Goal: Navigation & Orientation: Find specific page/section

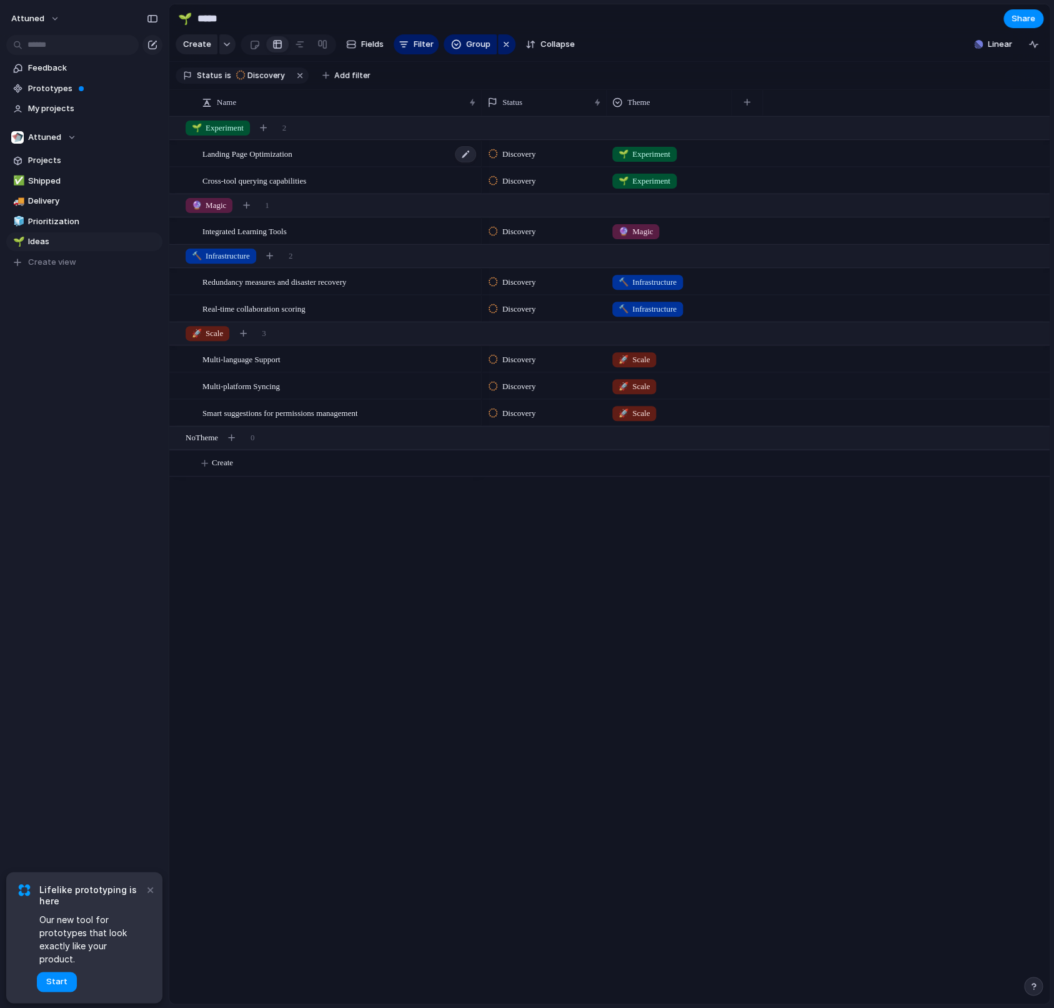
click at [333, 166] on div "Landing Page Optimization" at bounding box center [339, 154] width 275 height 26
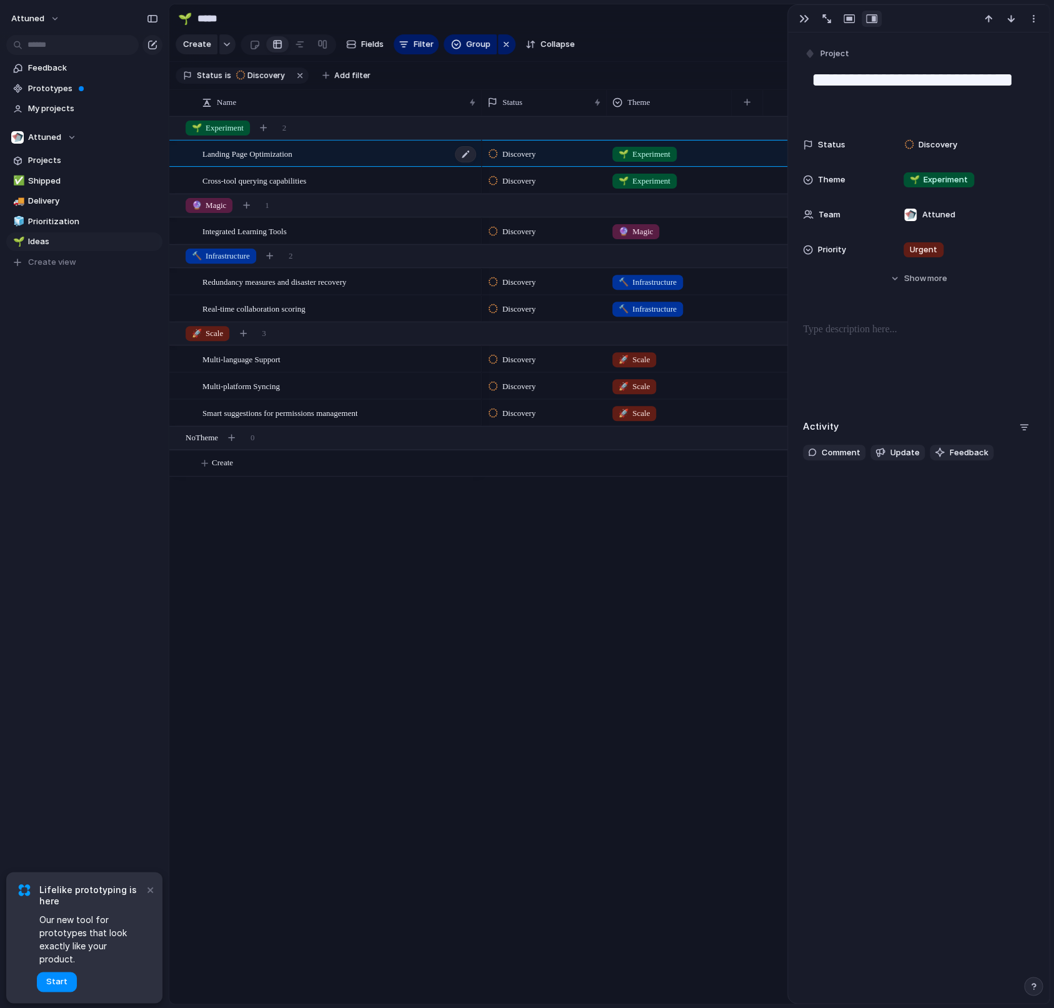
click at [333, 166] on div "Landing Page Optimization" at bounding box center [339, 154] width 275 height 26
click at [63, 155] on span "Projects" at bounding box center [93, 160] width 130 height 12
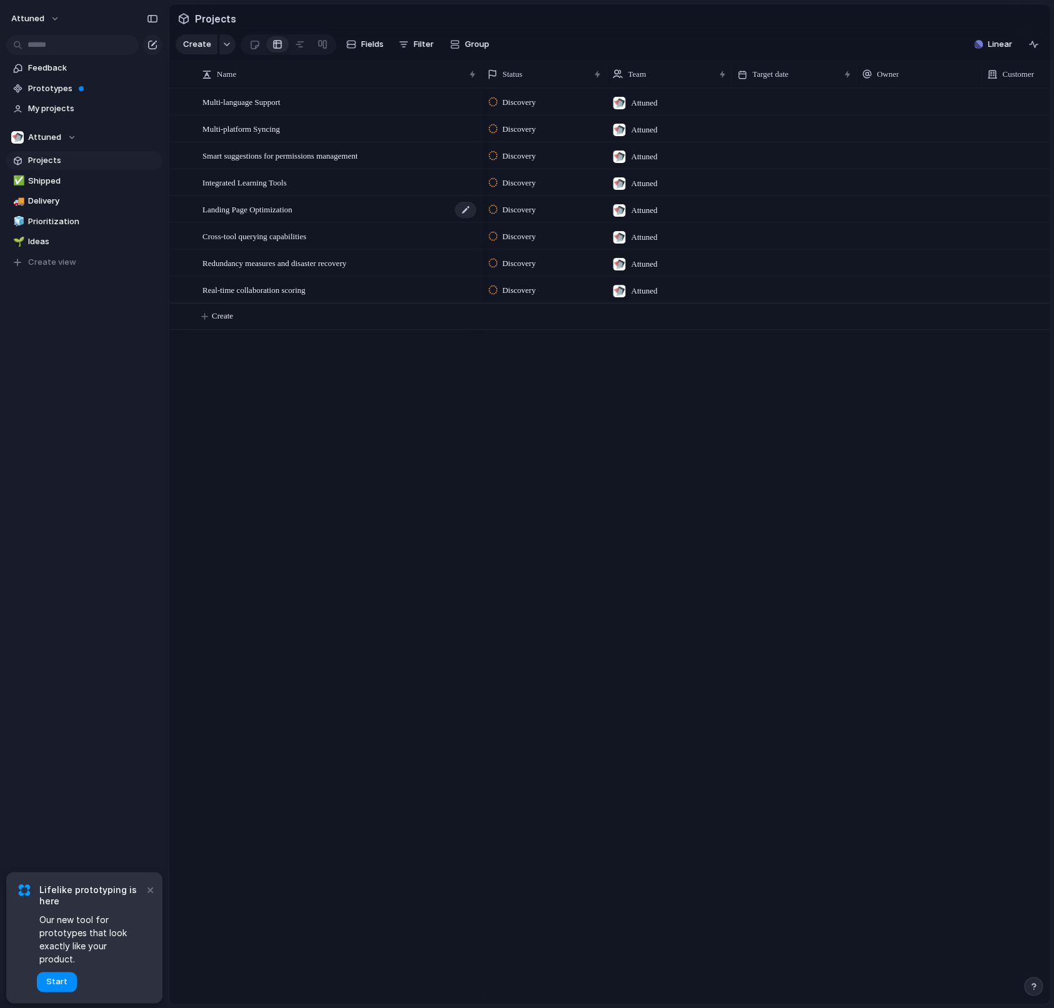
click at [236, 216] on span "Landing Page Optimization" at bounding box center [247, 209] width 90 height 14
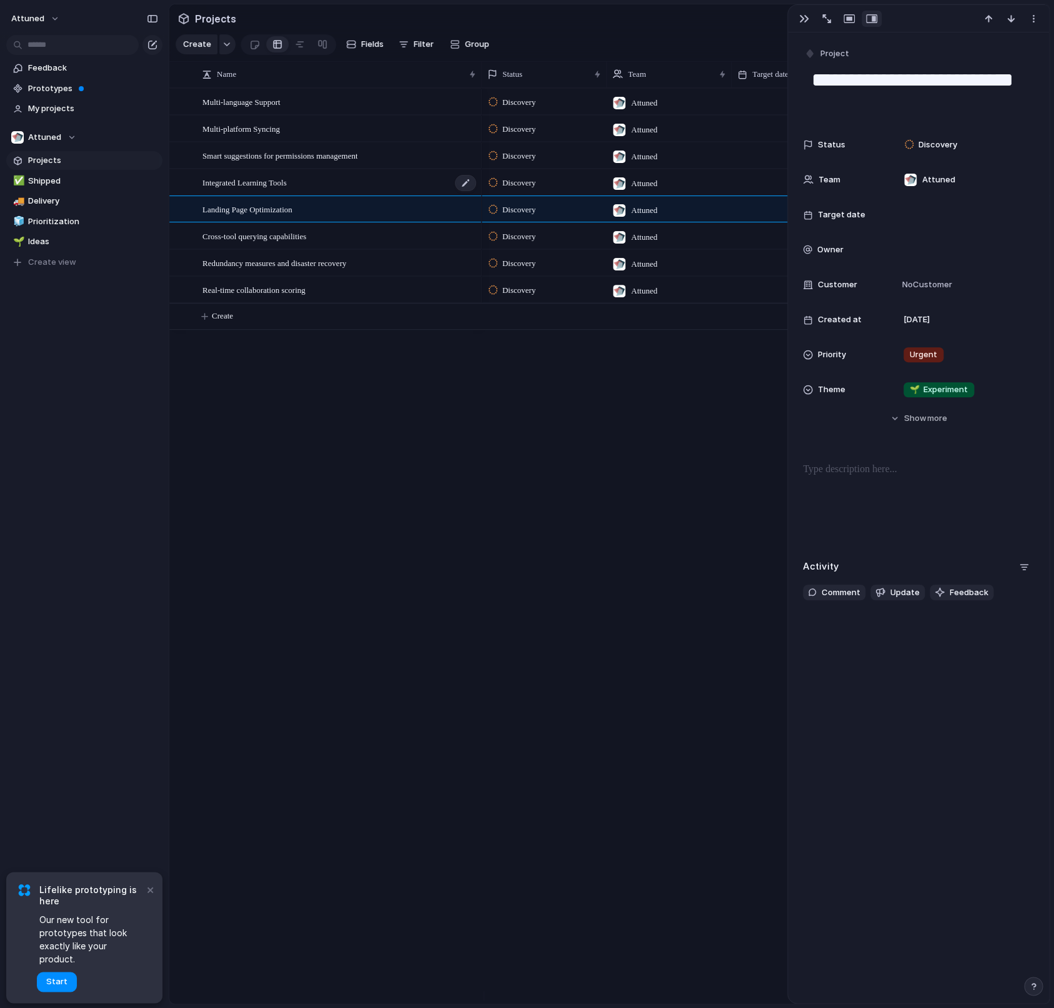
click at [232, 189] on span "Integrated Learning Tools" at bounding box center [244, 182] width 84 height 14
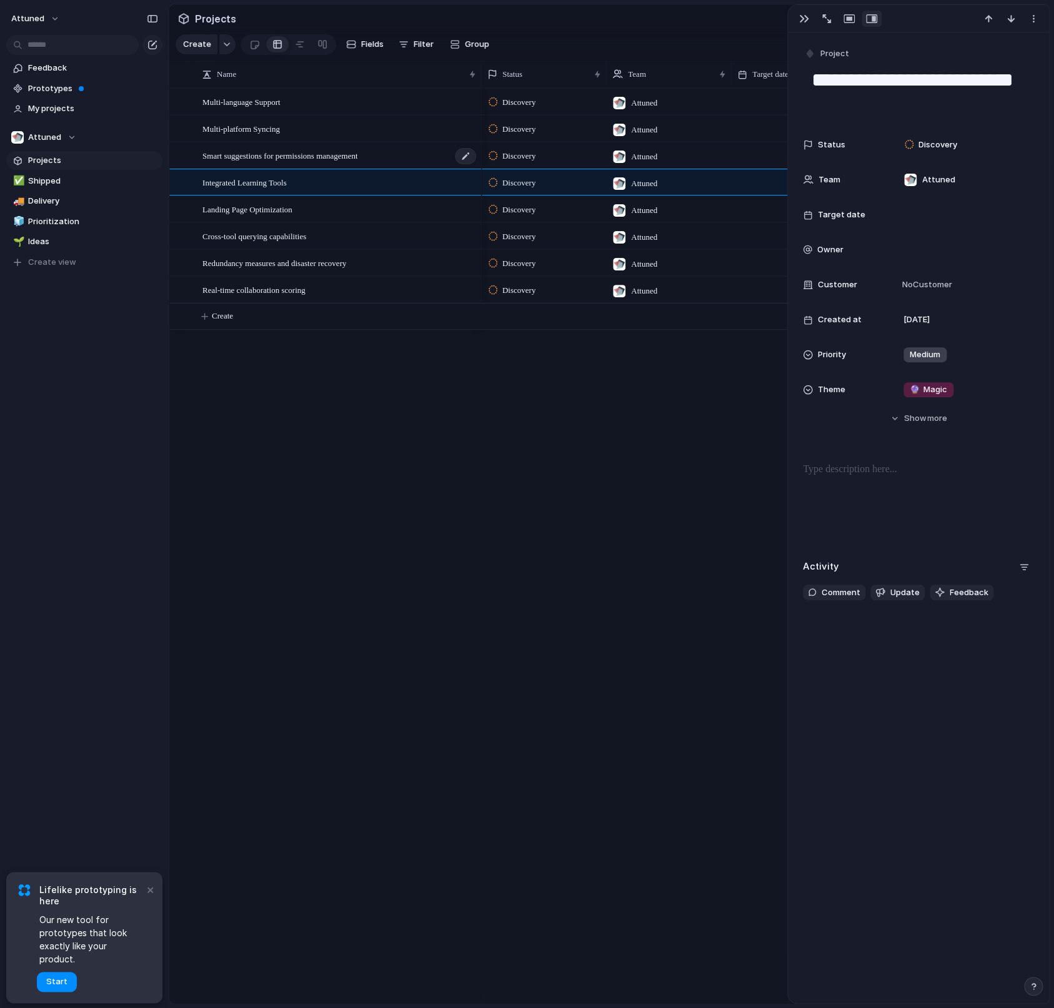
click at [225, 160] on div "Smart suggestions for permissions management" at bounding box center [339, 156] width 275 height 26
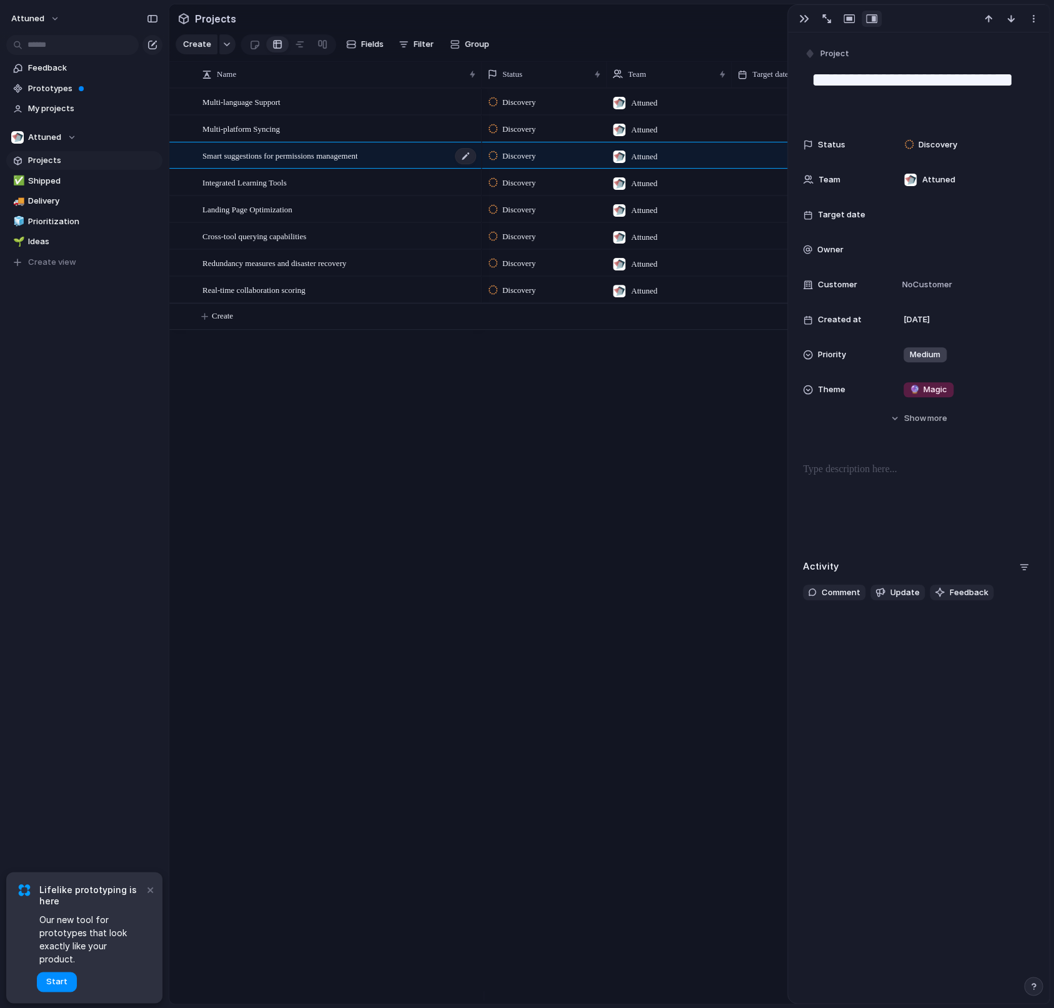
type textarea "**********"
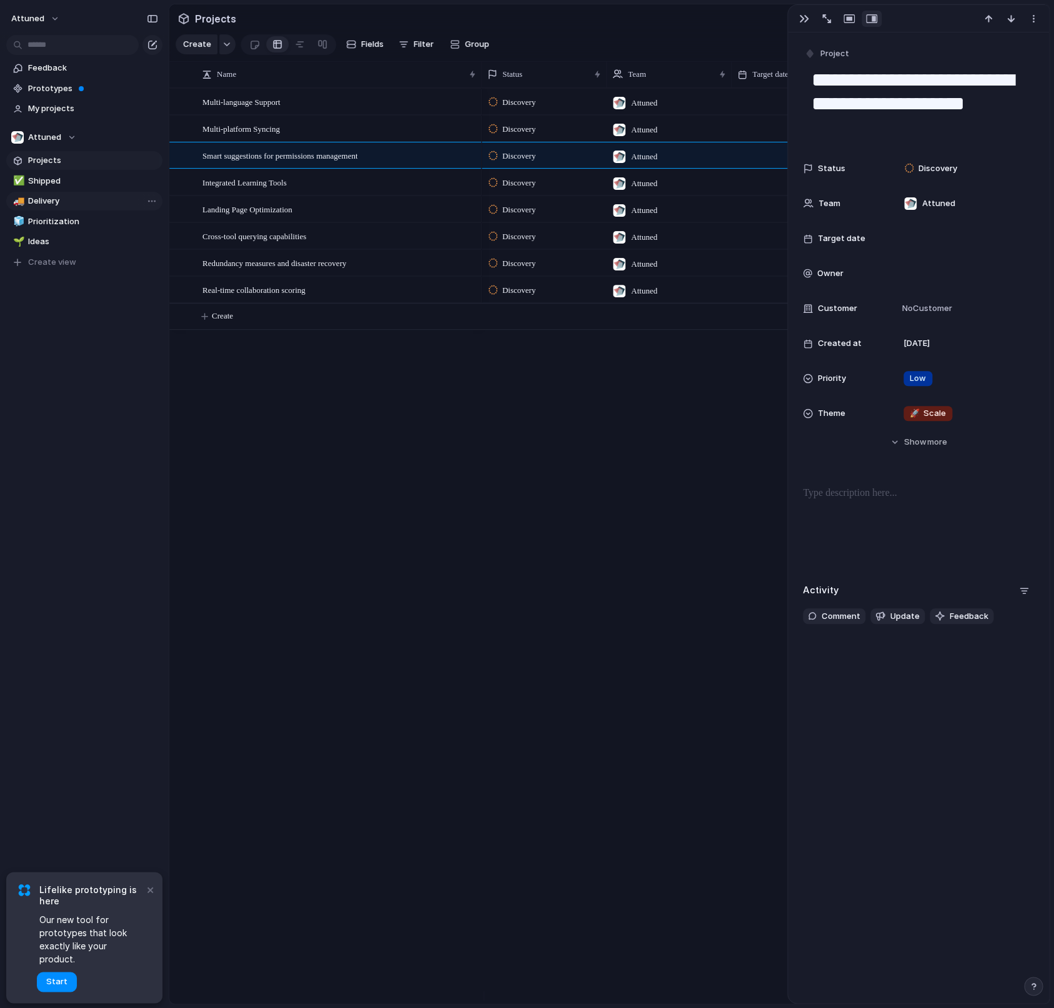
click at [31, 209] on link "🚚 Delivery" at bounding box center [84, 201] width 156 height 19
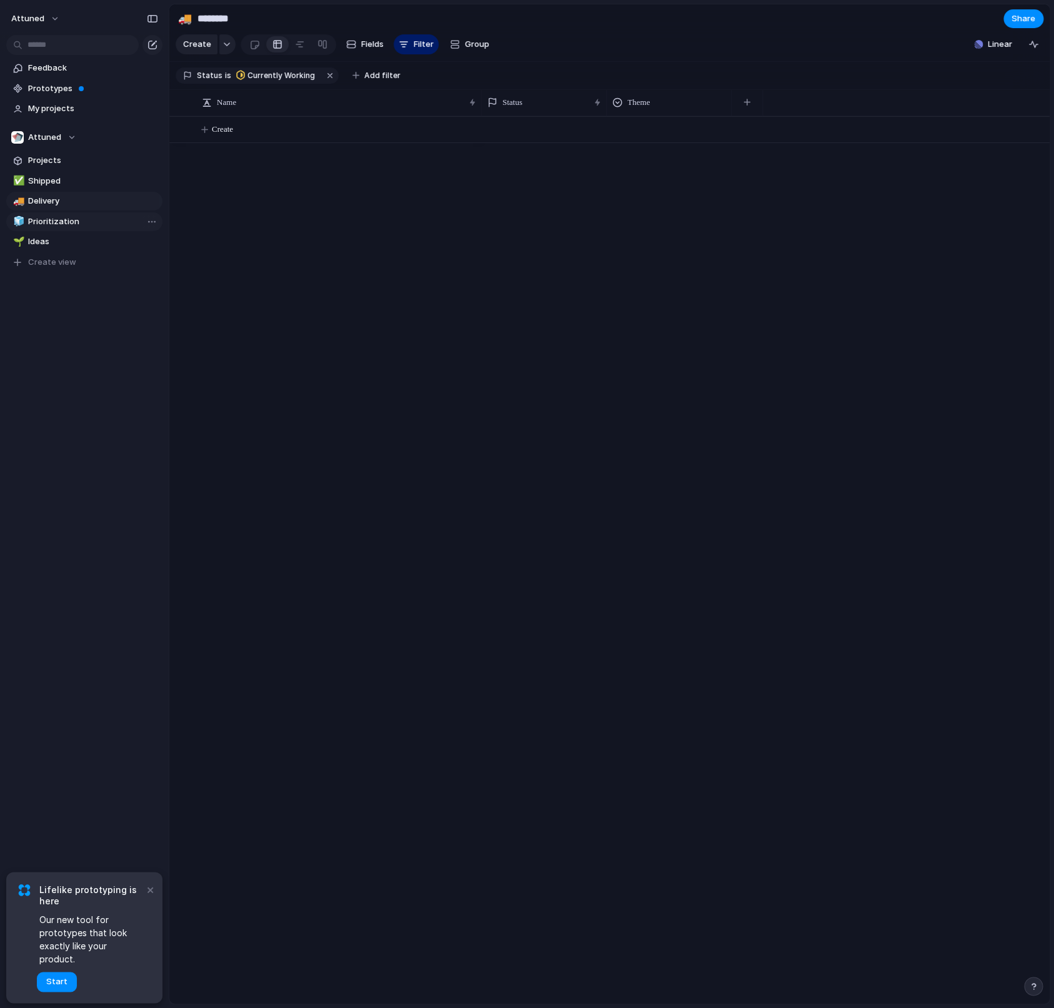
click at [41, 219] on span "Prioritization" at bounding box center [93, 222] width 130 height 12
type input "**********"
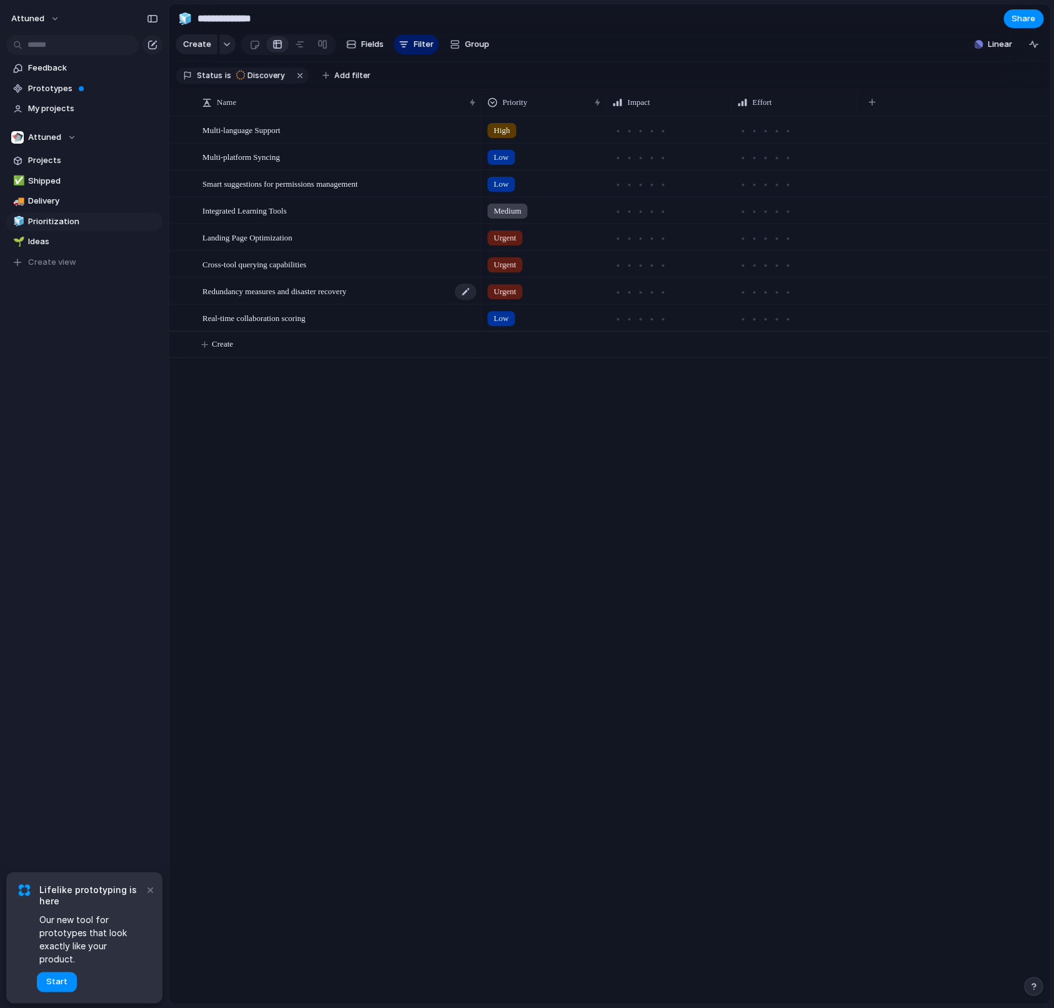
click at [252, 300] on div "Redundancy measures and disaster recovery" at bounding box center [339, 292] width 275 height 26
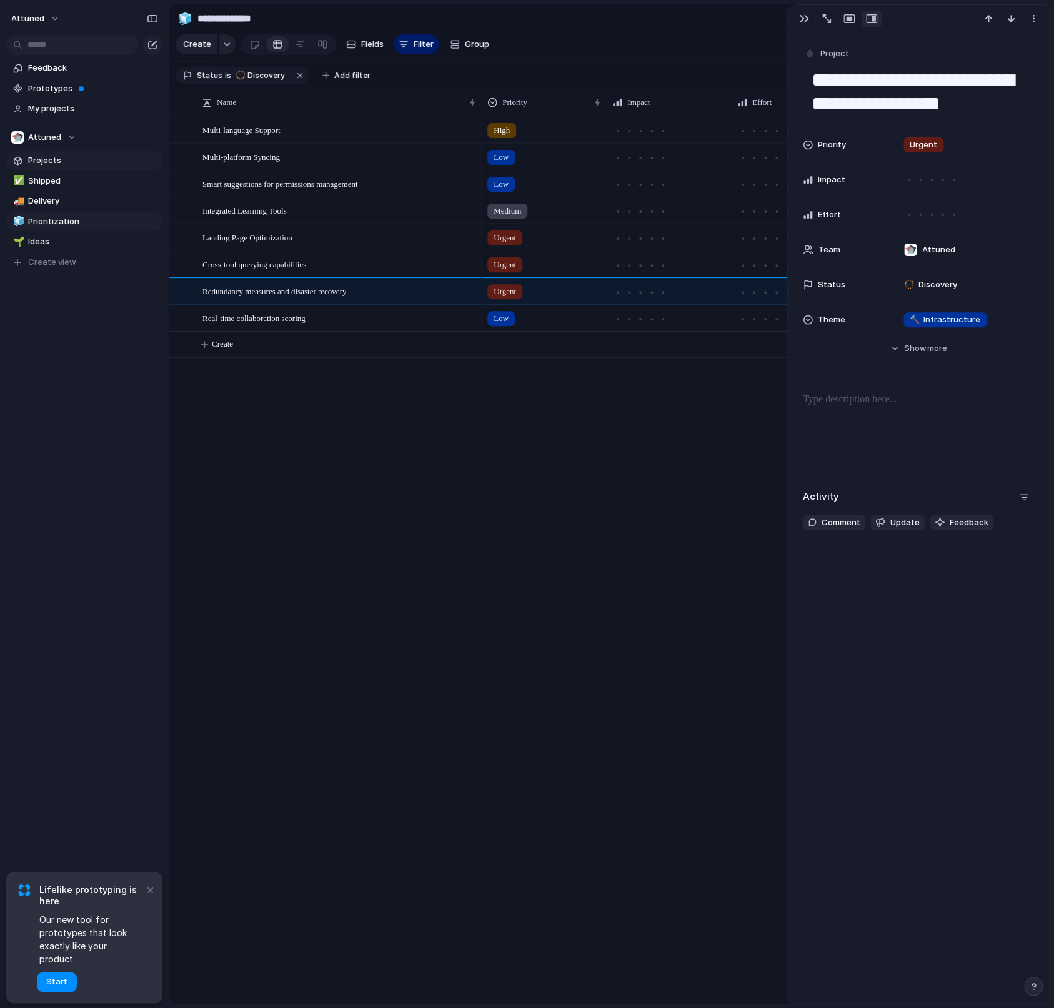
click at [66, 162] on span "Projects" at bounding box center [93, 160] width 130 height 12
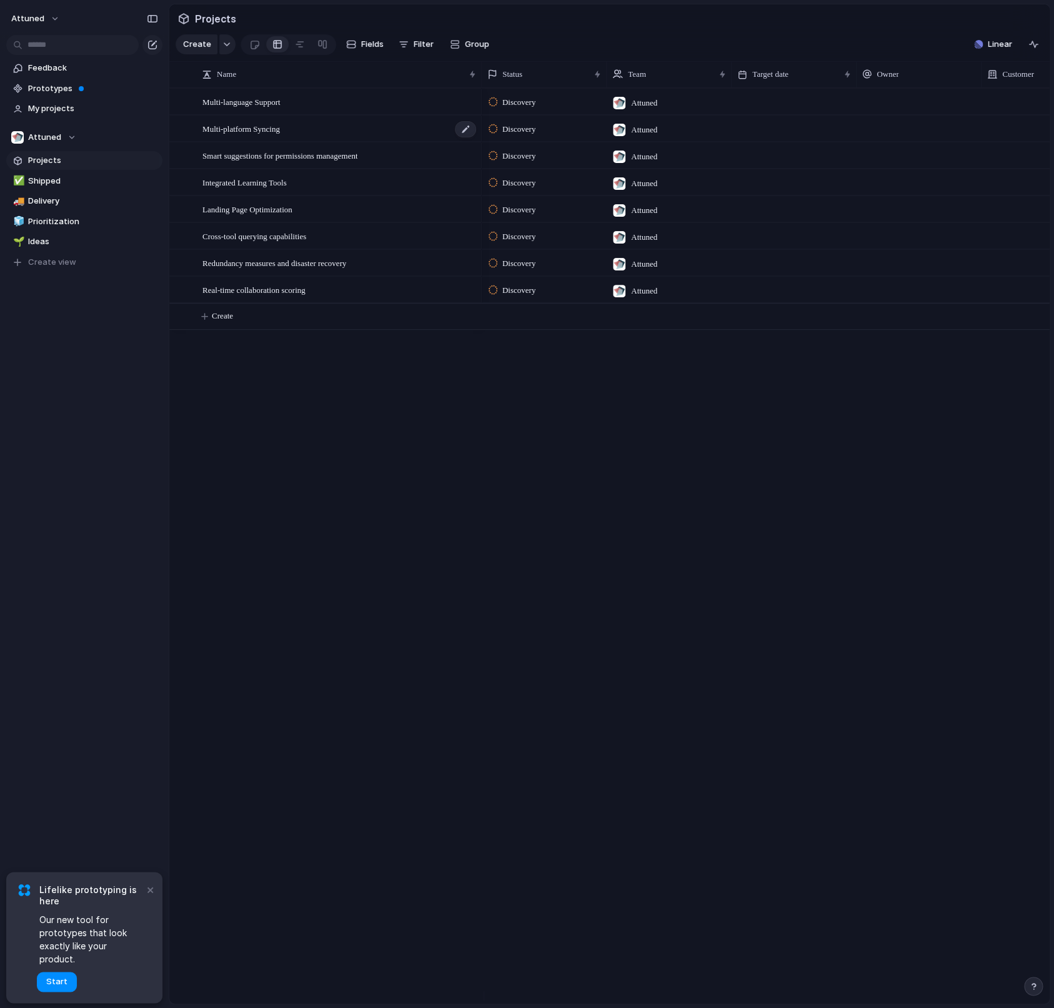
click at [268, 136] on span "Multi-platform Syncing" at bounding box center [240, 128] width 77 height 14
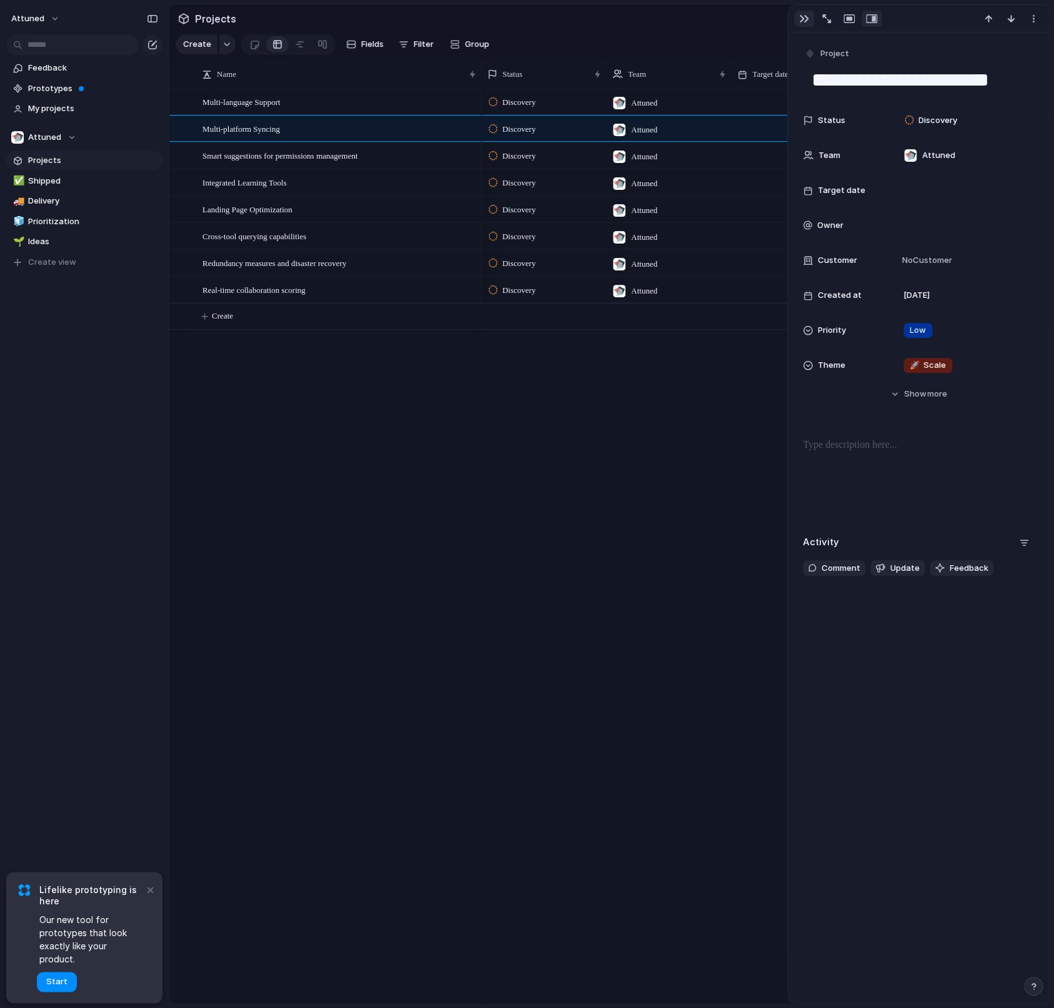
click at [804, 16] on div "button" at bounding box center [804, 19] width 10 height 10
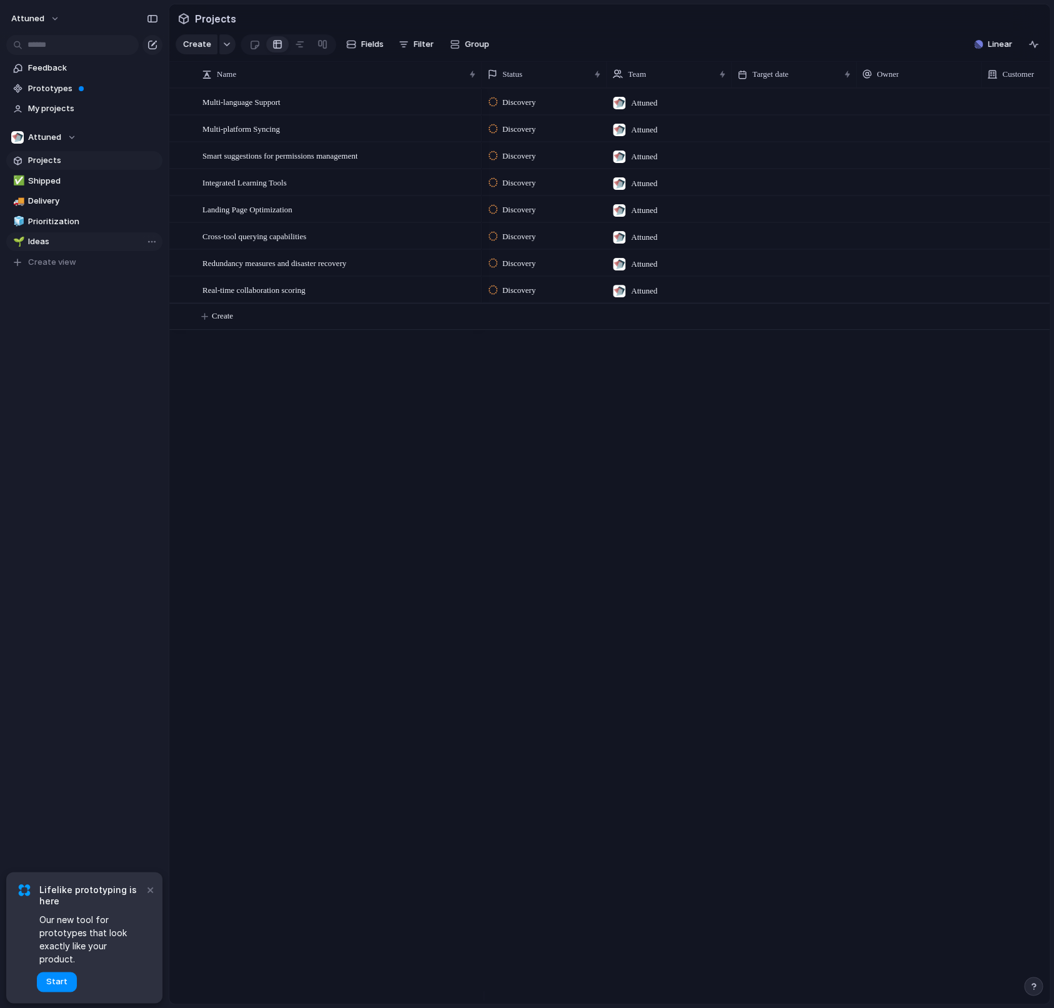
click at [37, 241] on span "Ideas" at bounding box center [93, 242] width 130 height 12
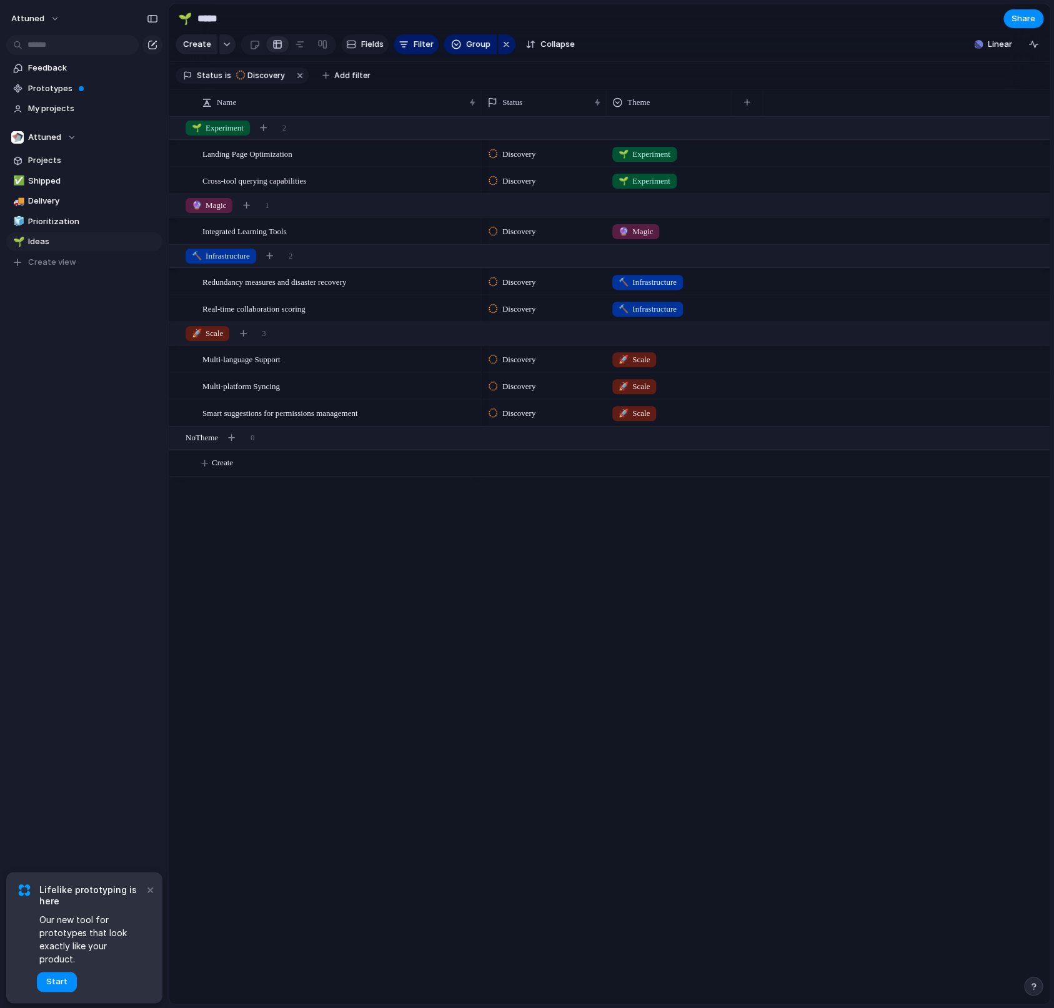
click at [357, 49] on button "Fields" at bounding box center [364, 44] width 47 height 20
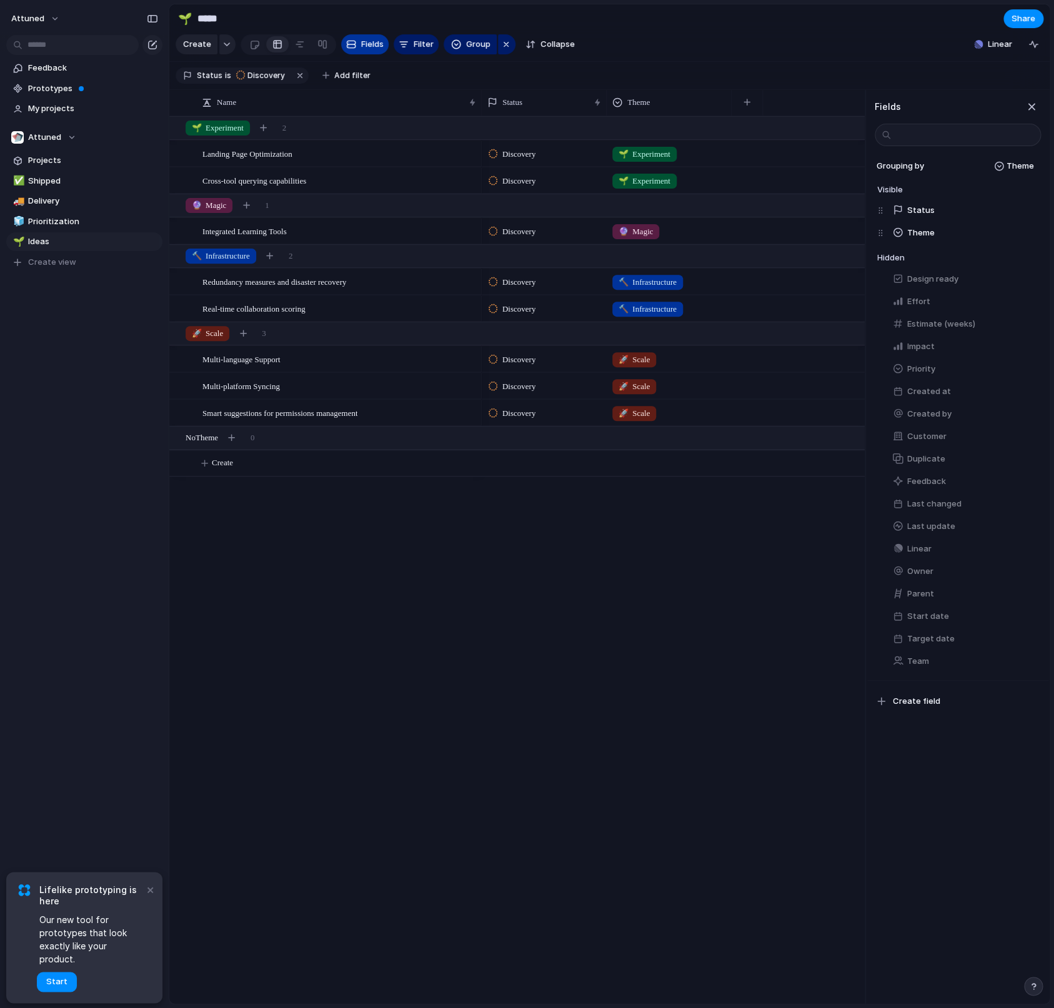
click at [357, 49] on button "Fields" at bounding box center [364, 44] width 47 height 20
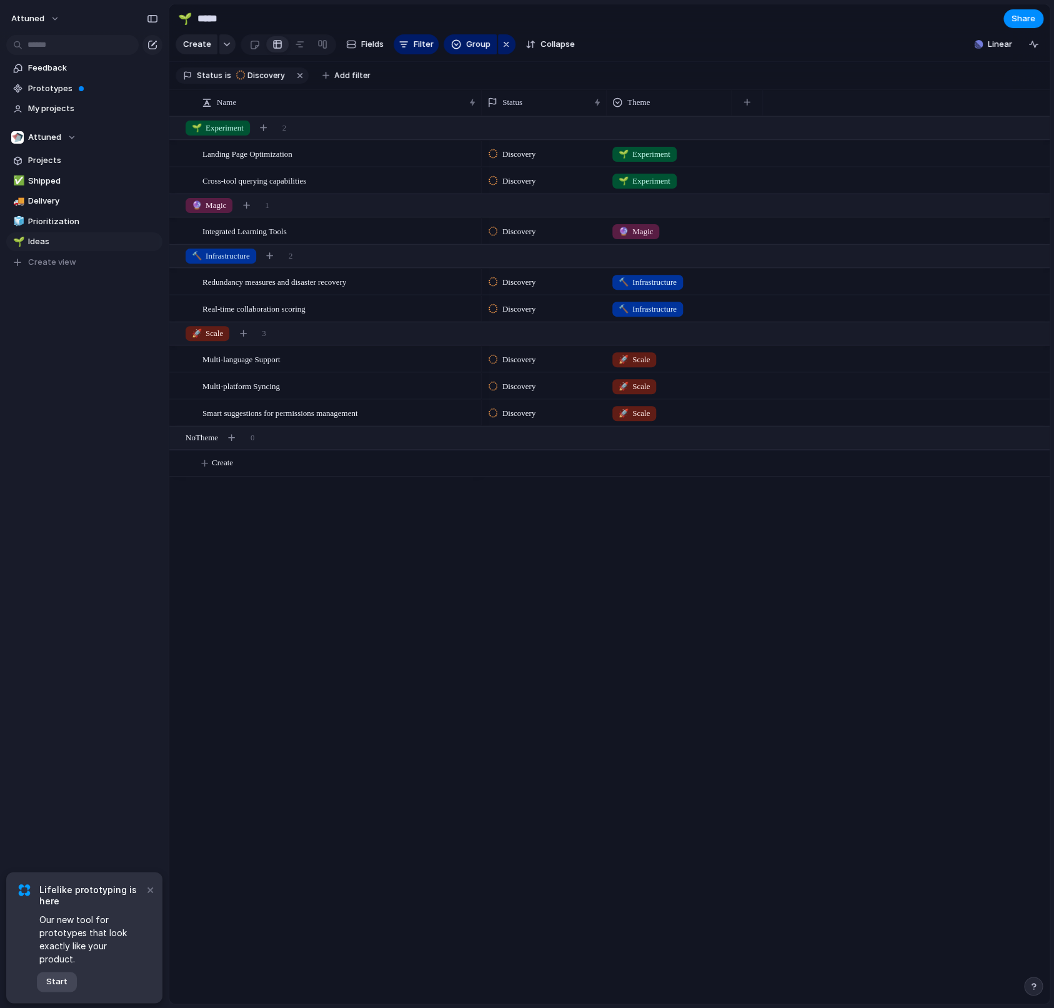
click at [52, 983] on span "Start" at bounding box center [56, 982] width 21 height 12
